Goal: Information Seeking & Learning: Learn about a topic

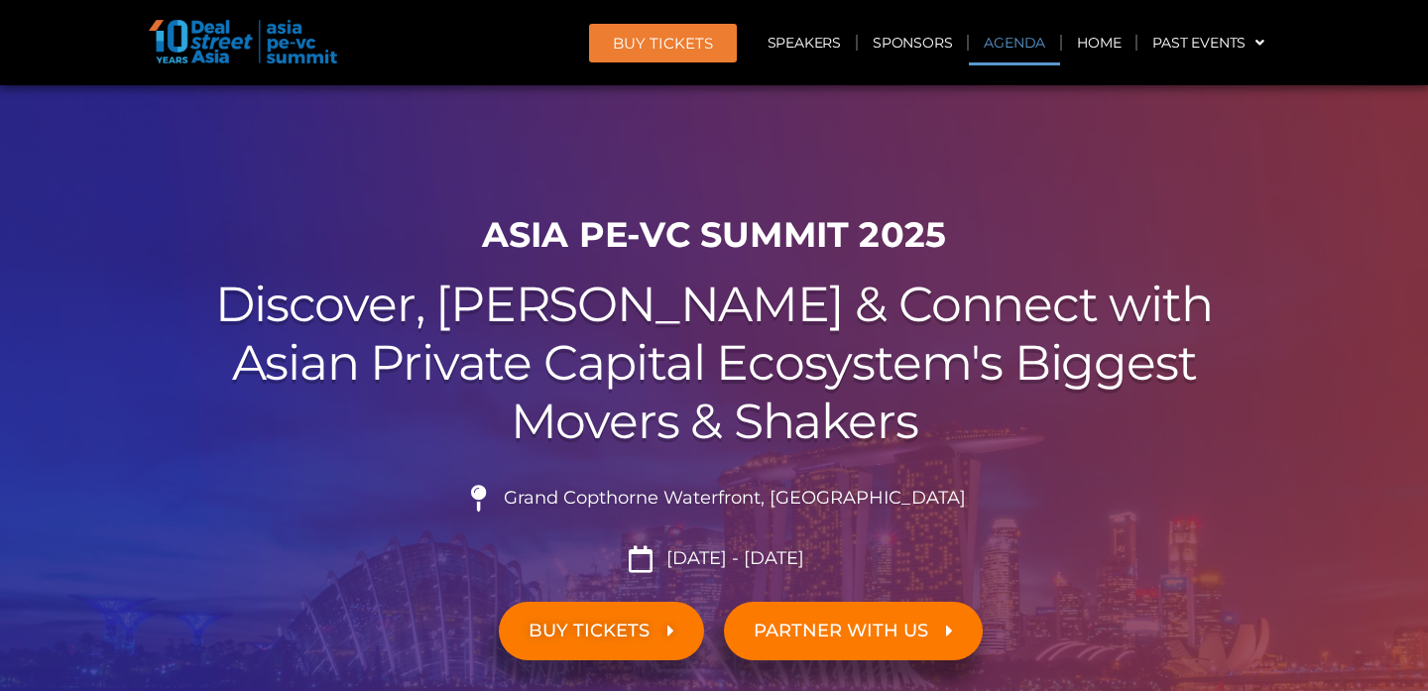
scroll to position [1130, 0]
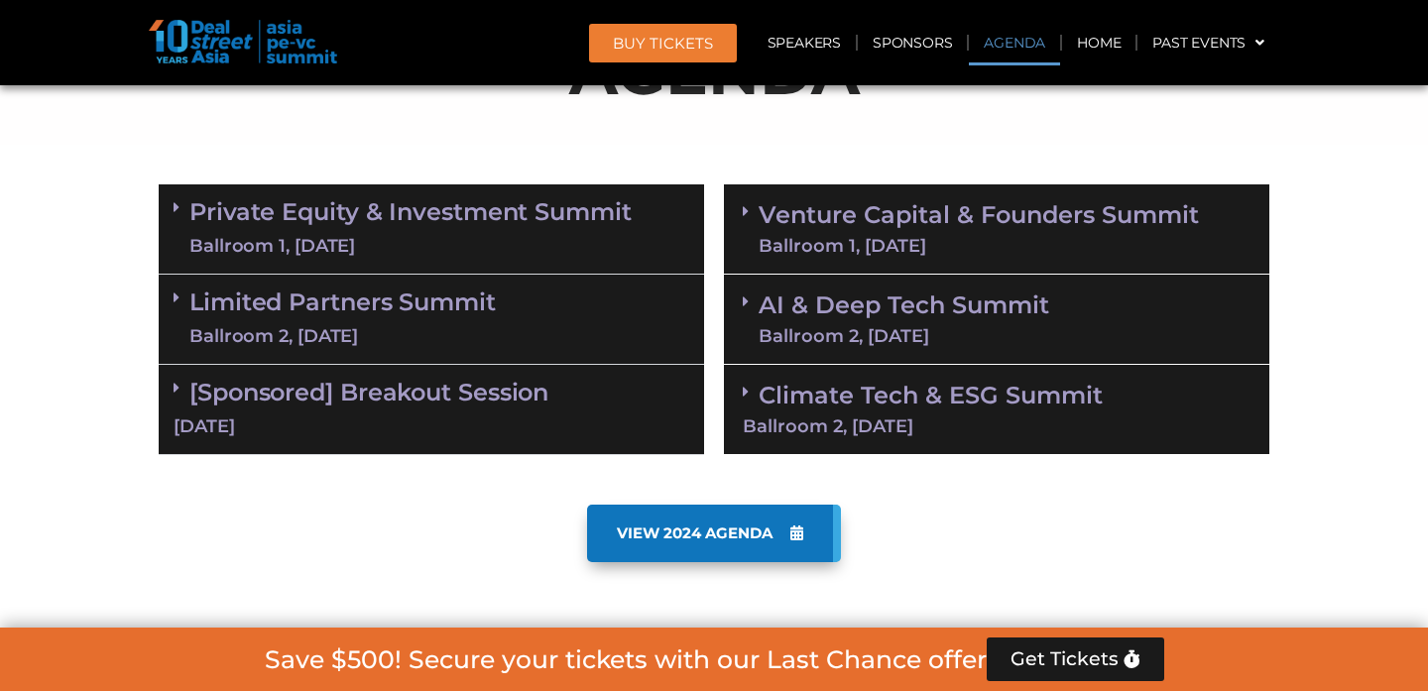
click at [991, 305] on link "AI & Deep Tech Summit Ballroom 2, [DATE]" at bounding box center [904, 320] width 291 height 52
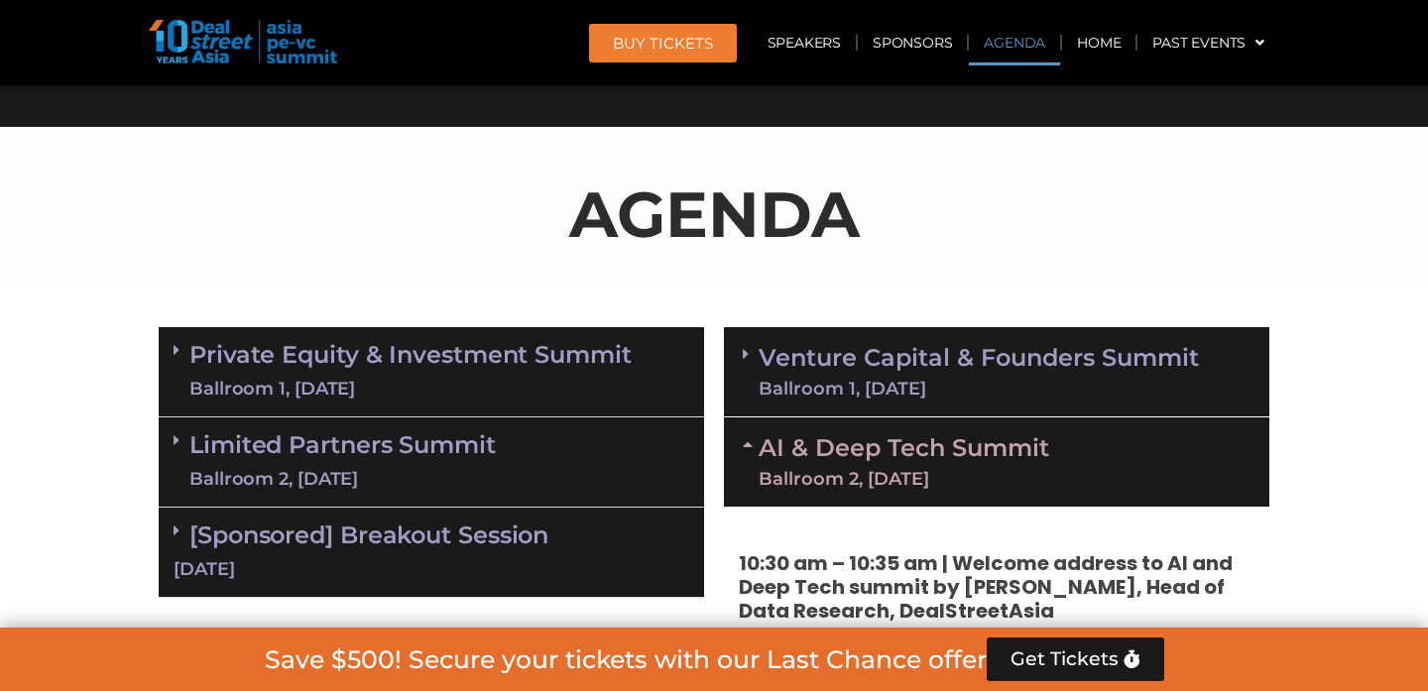
click at [965, 357] on link "Venture Capital & Founders​ Summit Ballroom 1, [DATE]" at bounding box center [979, 372] width 440 height 52
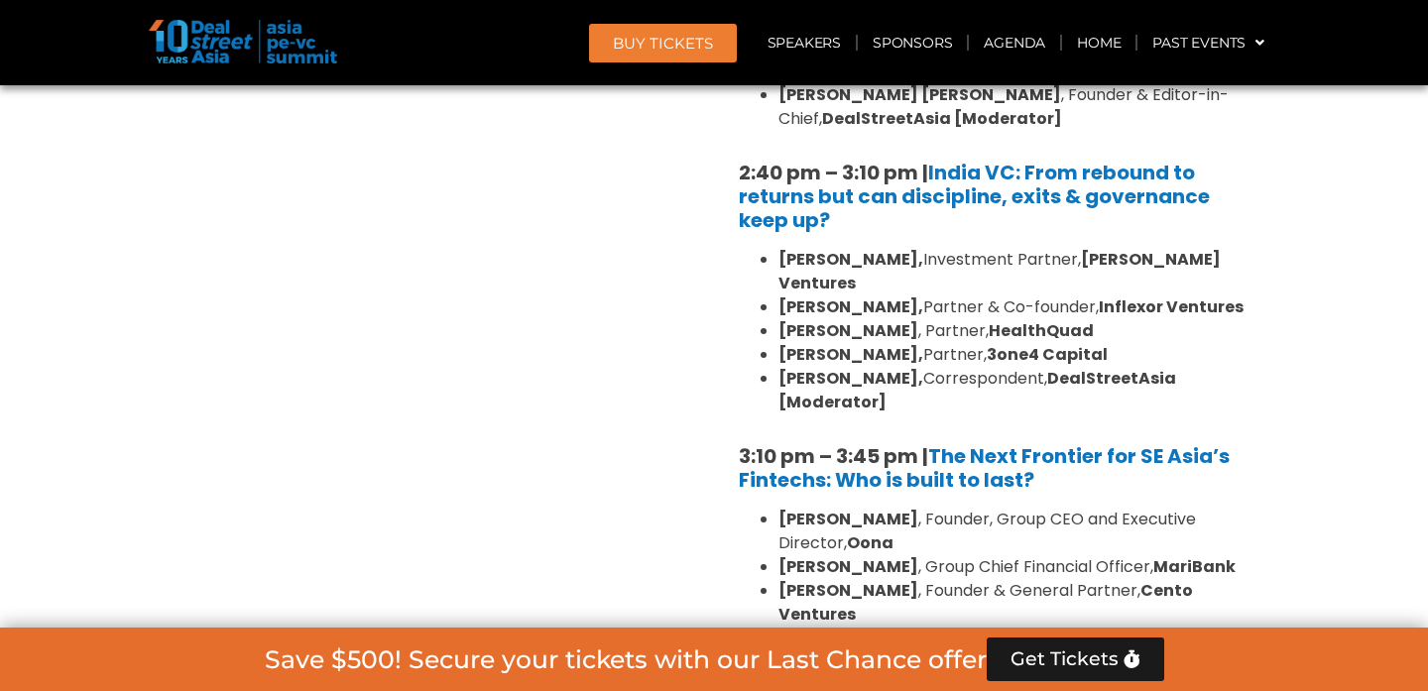
scroll to position [3420, 0]
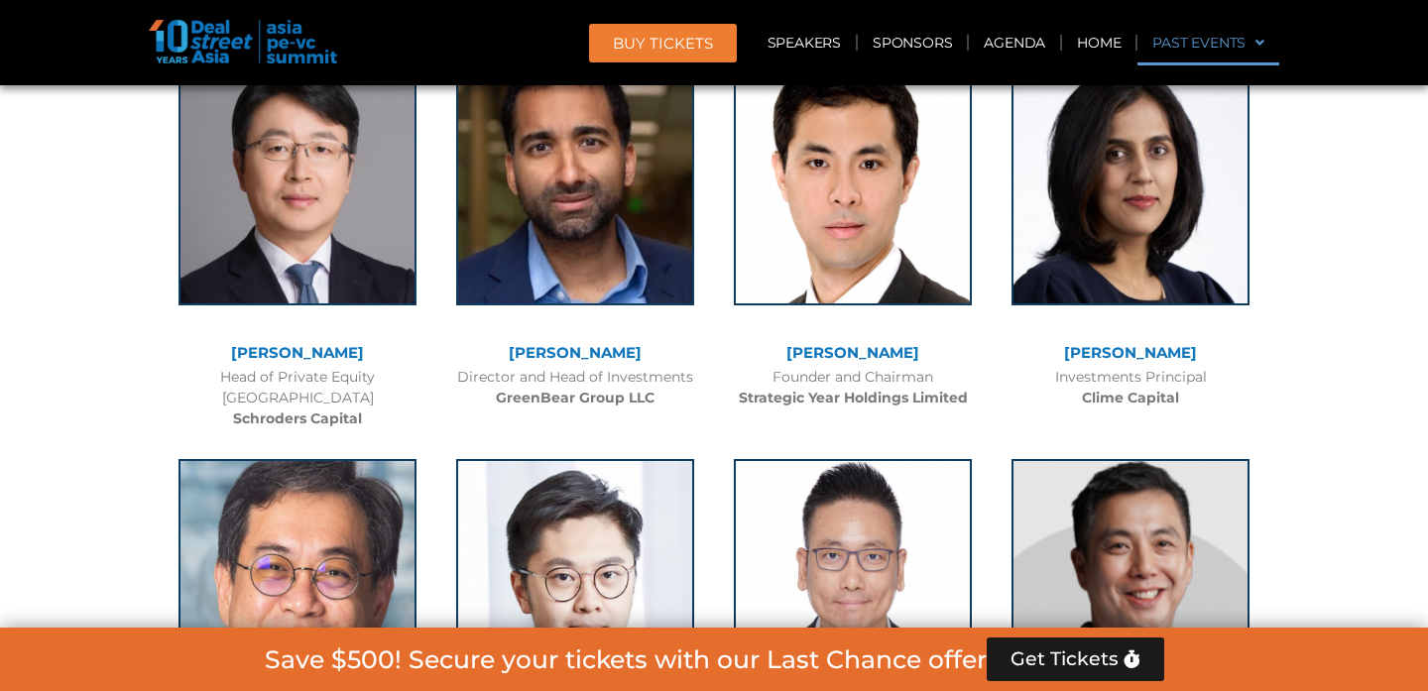
scroll to position [7259, 0]
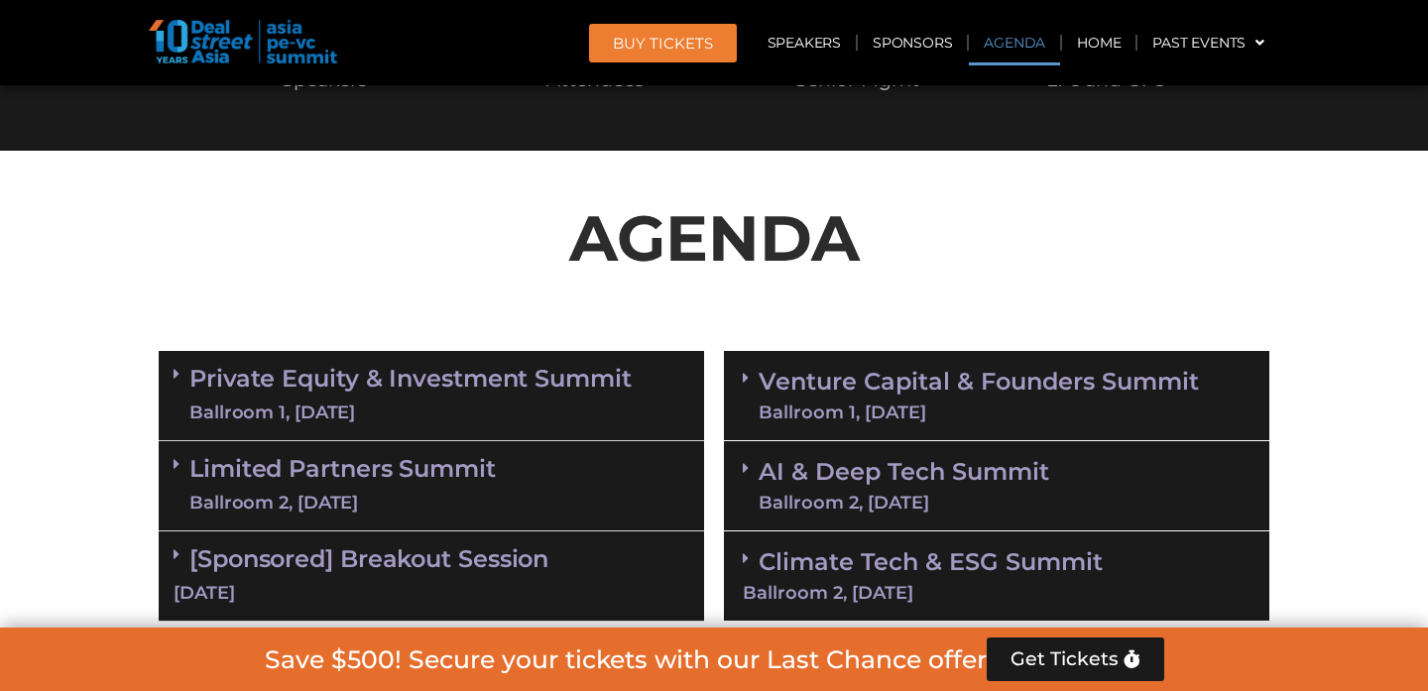
scroll to position [1037, 0]
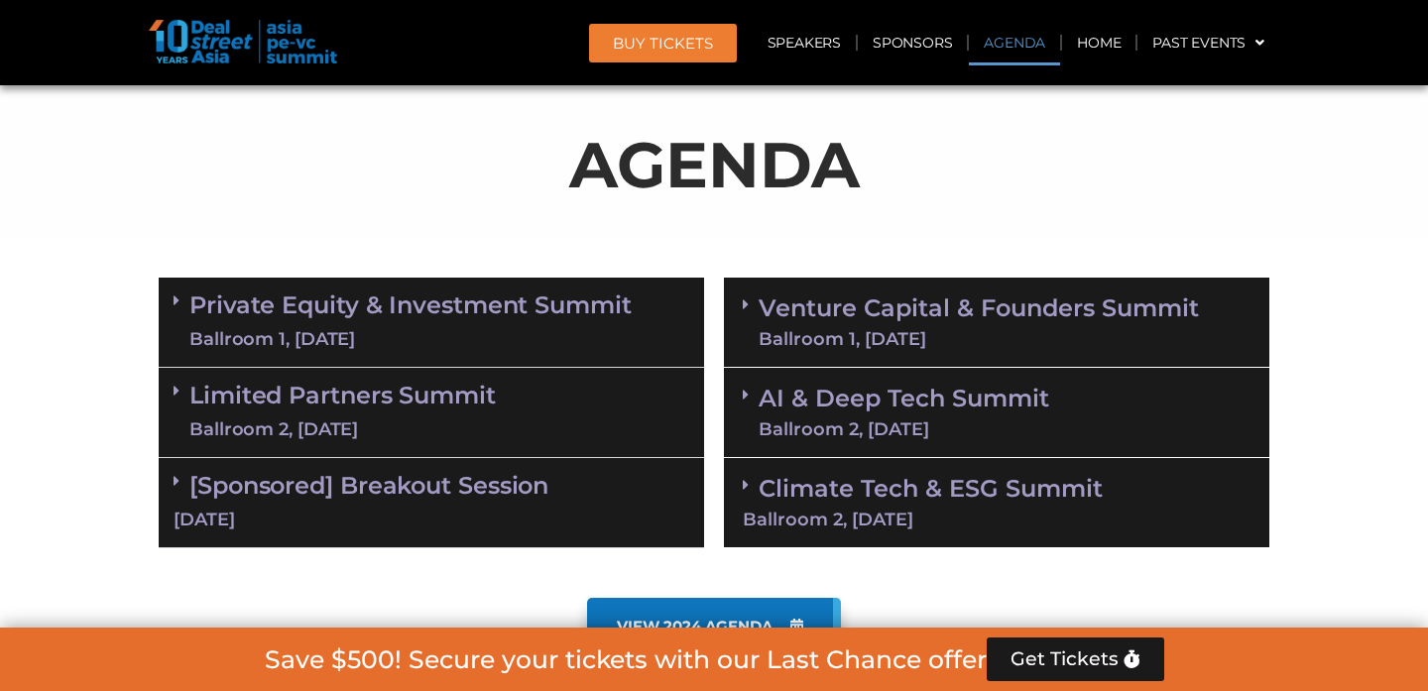
click at [927, 320] on link "Venture Capital & Founders​ Summit Ballroom 1, [DATE]" at bounding box center [979, 323] width 440 height 52
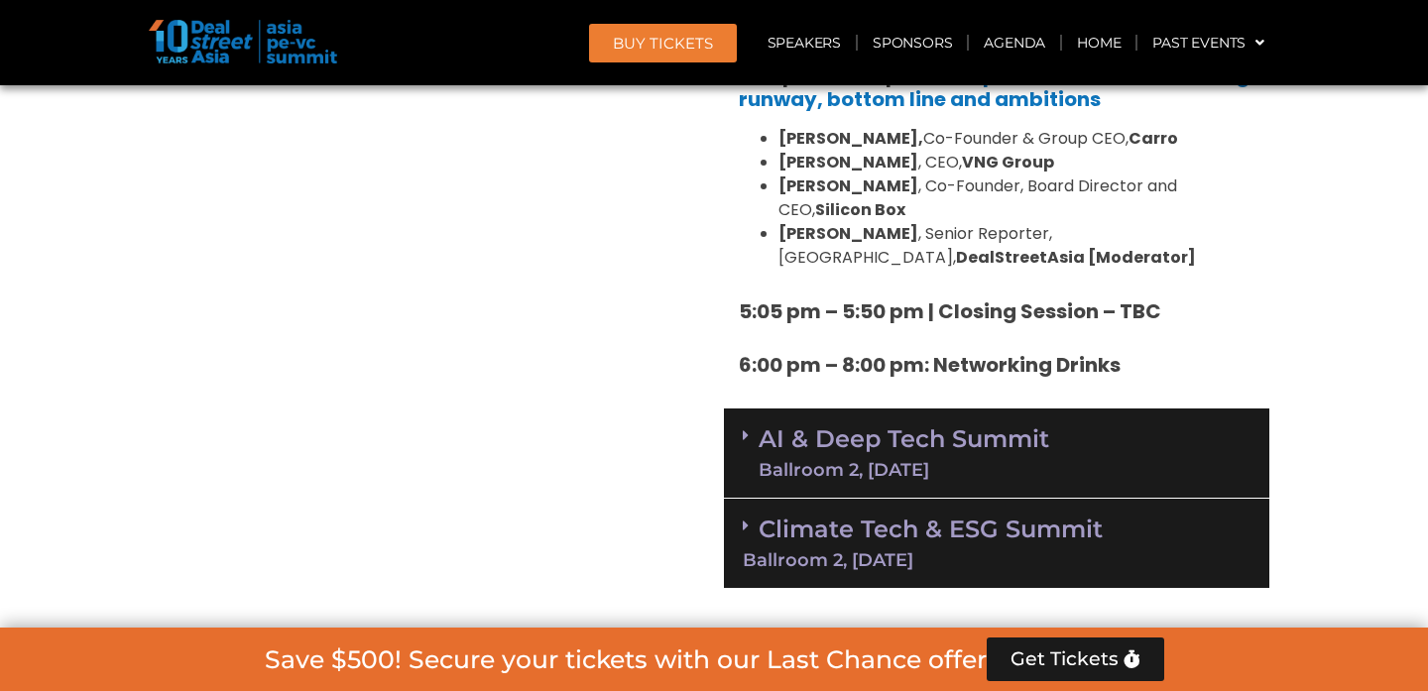
scroll to position [3492, 0]
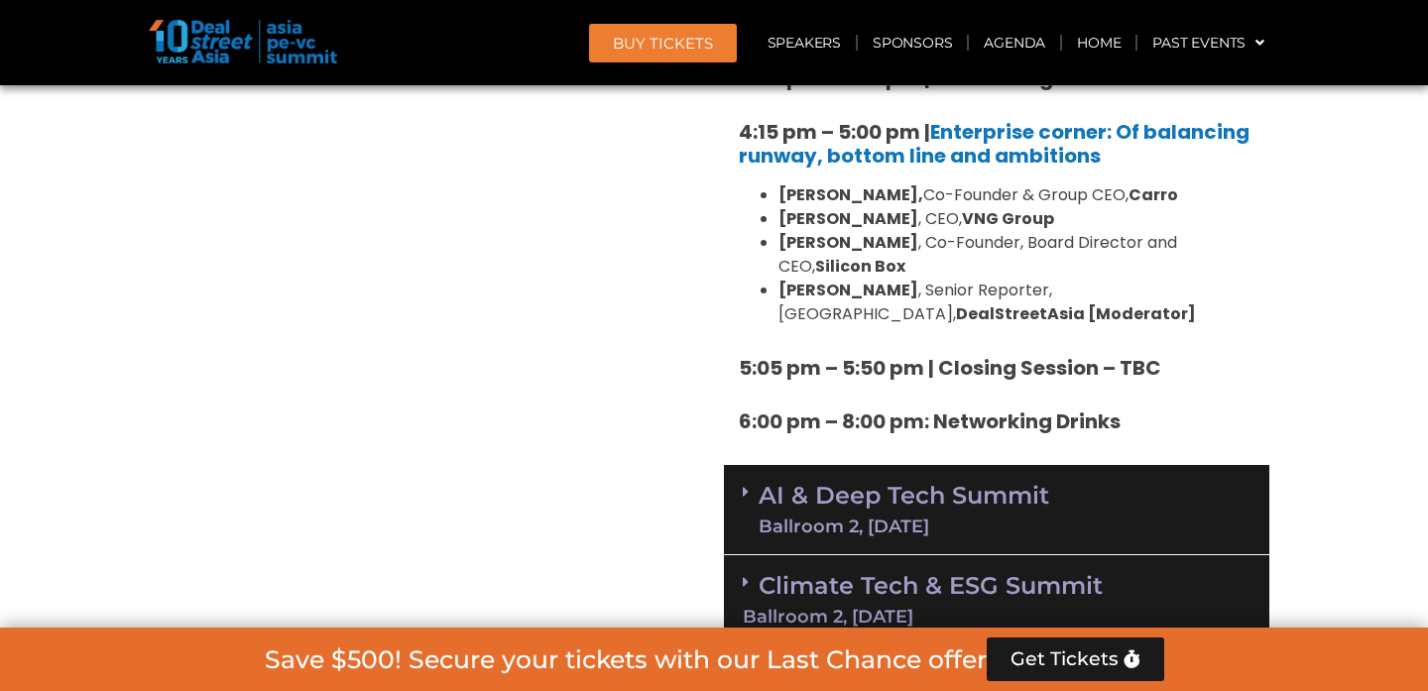
scroll to position [3328, 0]
